Goal: Information Seeking & Learning: Learn about a topic

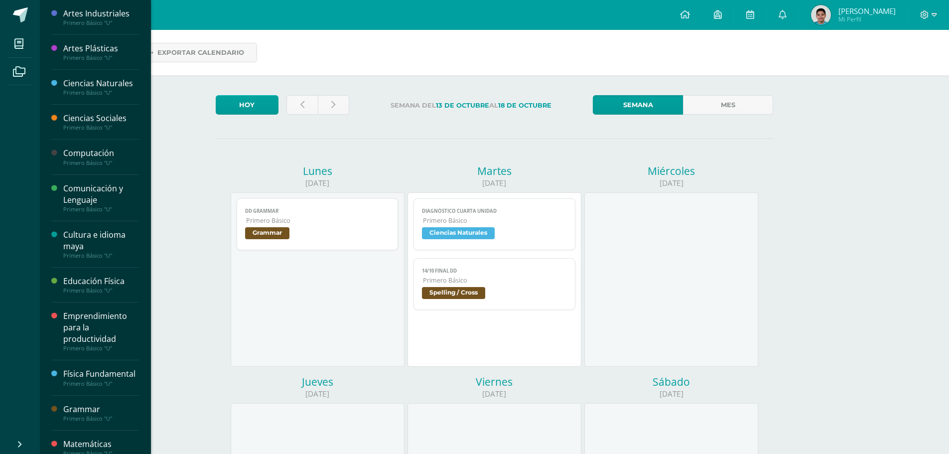
click at [93, 193] on div "Comunicación y Lenguaje" at bounding box center [101, 194] width 76 height 23
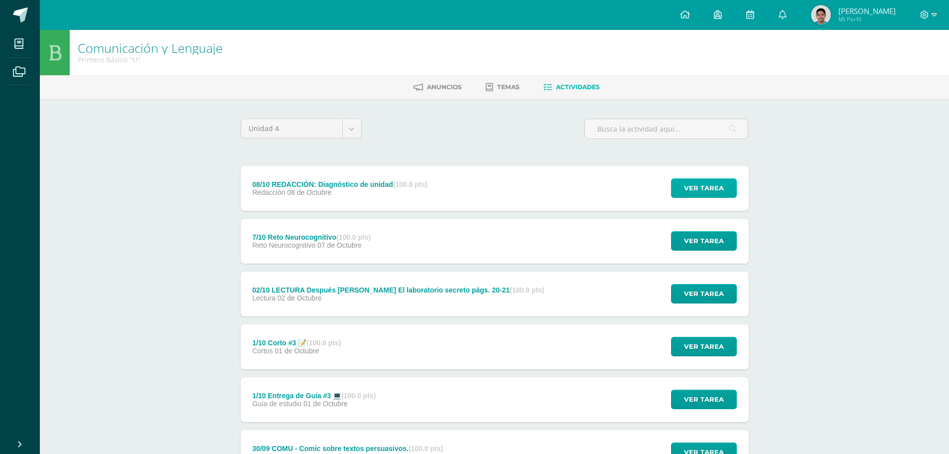
scroll to position [100, 0]
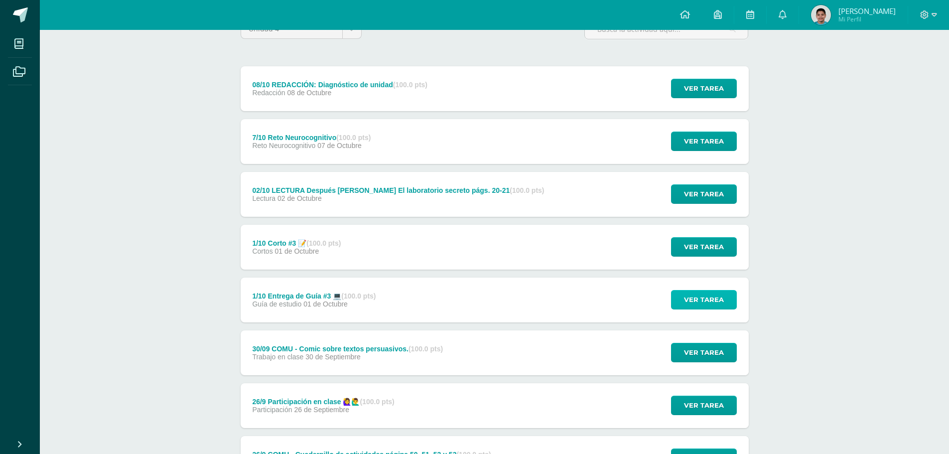
click at [700, 304] on span "Ver tarea" at bounding box center [704, 300] width 40 height 18
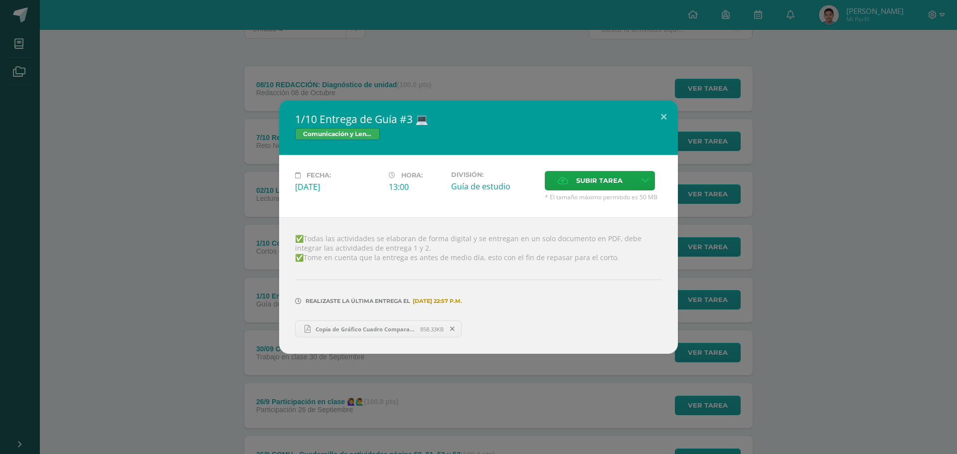
click at [382, 327] on span "Copia de Gráfico Cuadro Comparativo Ideas Orgánico Café.pdf" at bounding box center [365, 328] width 110 height 7
click at [426, 65] on div "1/10 Entrega de Guía #3 💻 Comunicación y Lenguaje Fecha: Miércoles 01 de Octubr…" at bounding box center [478, 227] width 957 height 454
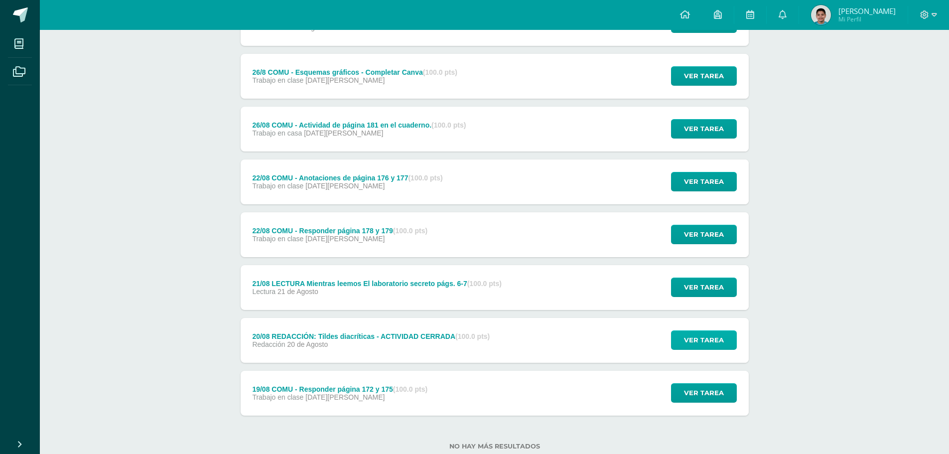
scroll to position [1936, 0]
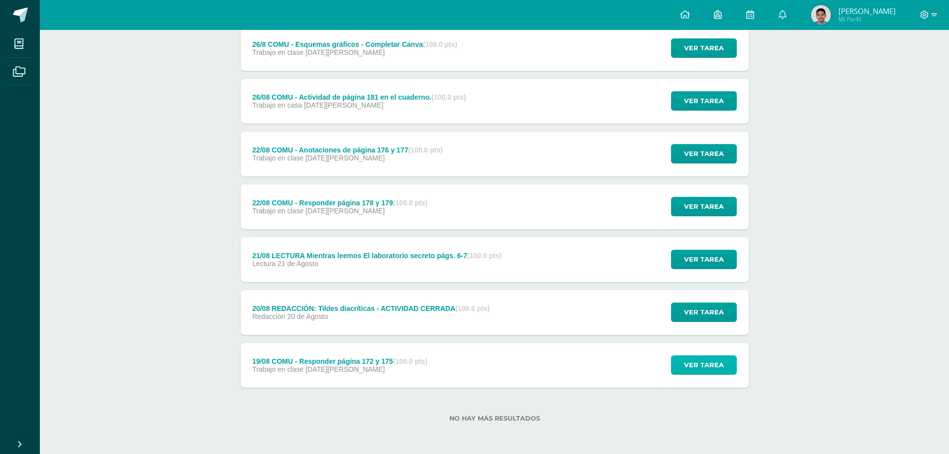
click at [694, 366] on span "Ver tarea" at bounding box center [704, 365] width 40 height 18
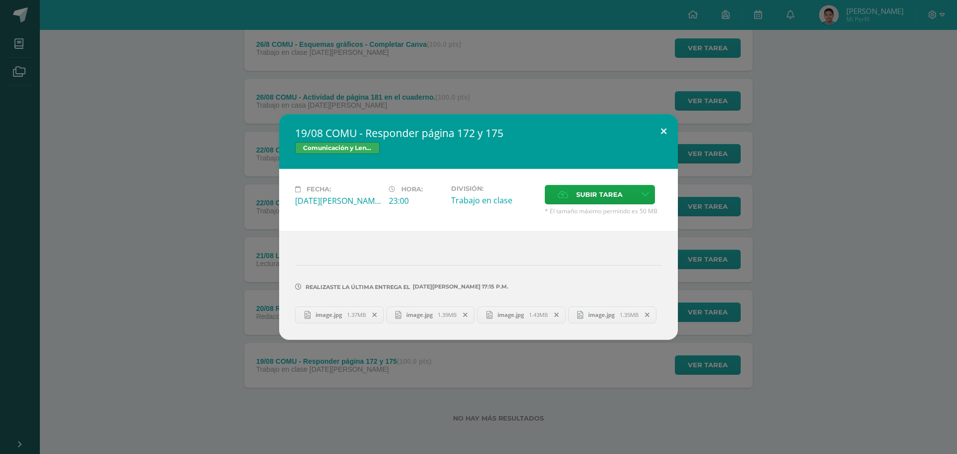
click at [658, 136] on button at bounding box center [663, 131] width 28 height 34
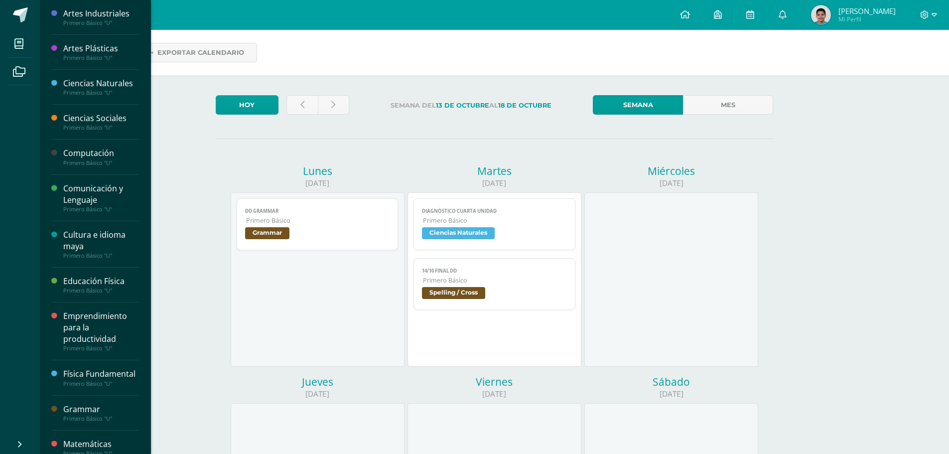
click at [75, 189] on div "Comunicación y Lenguaje" at bounding box center [101, 194] width 76 height 23
